Goal: Transaction & Acquisition: Purchase product/service

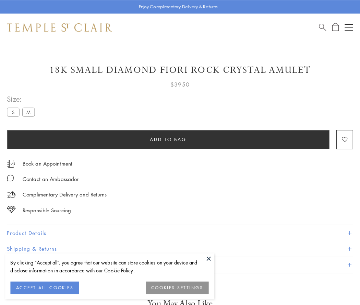
scroll to position [17, 0]
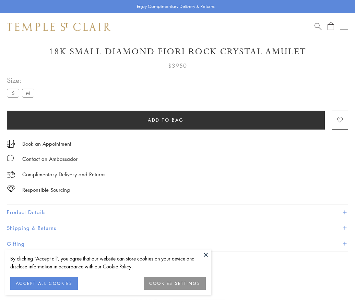
click at [166, 119] on span "Add to bag" at bounding box center [166, 120] width 36 height 8
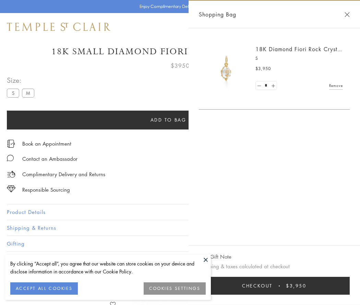
click at [275, 286] on button "Checkout $3,950" at bounding box center [274, 286] width 151 height 18
